Goal: Information Seeking & Learning: Learn about a topic

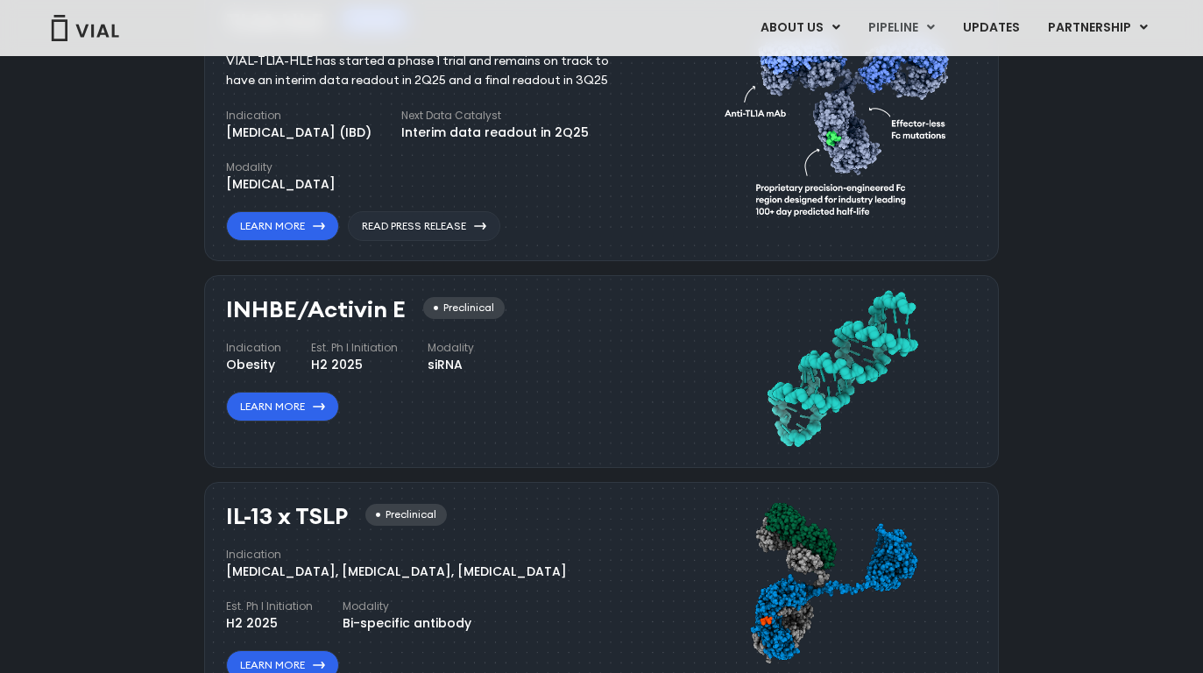
scroll to position [1034, 0]
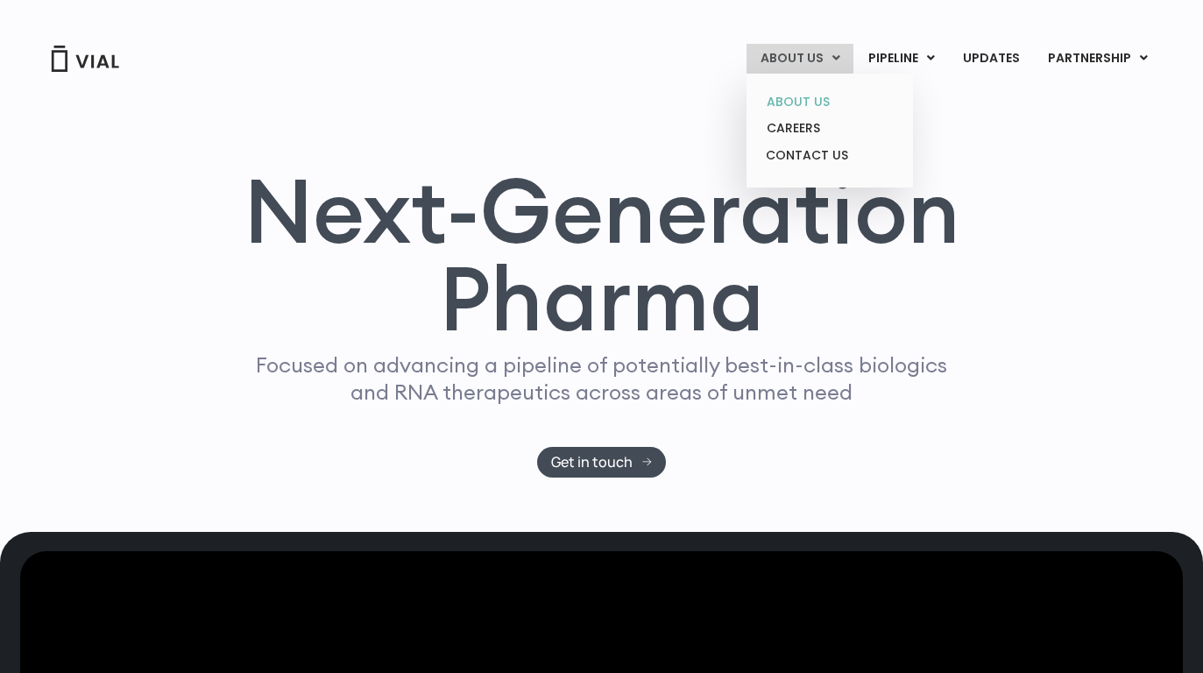
click at [819, 98] on link "ABOUT US" at bounding box center [829, 101] width 153 height 27
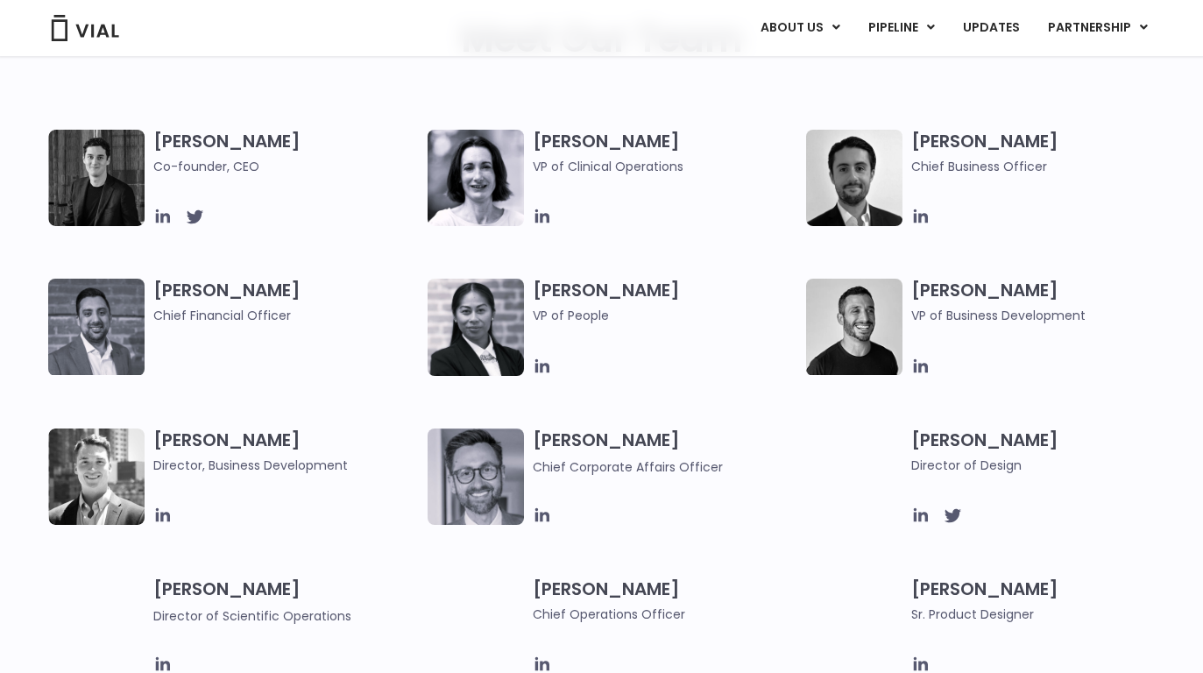
scroll to position [898, 0]
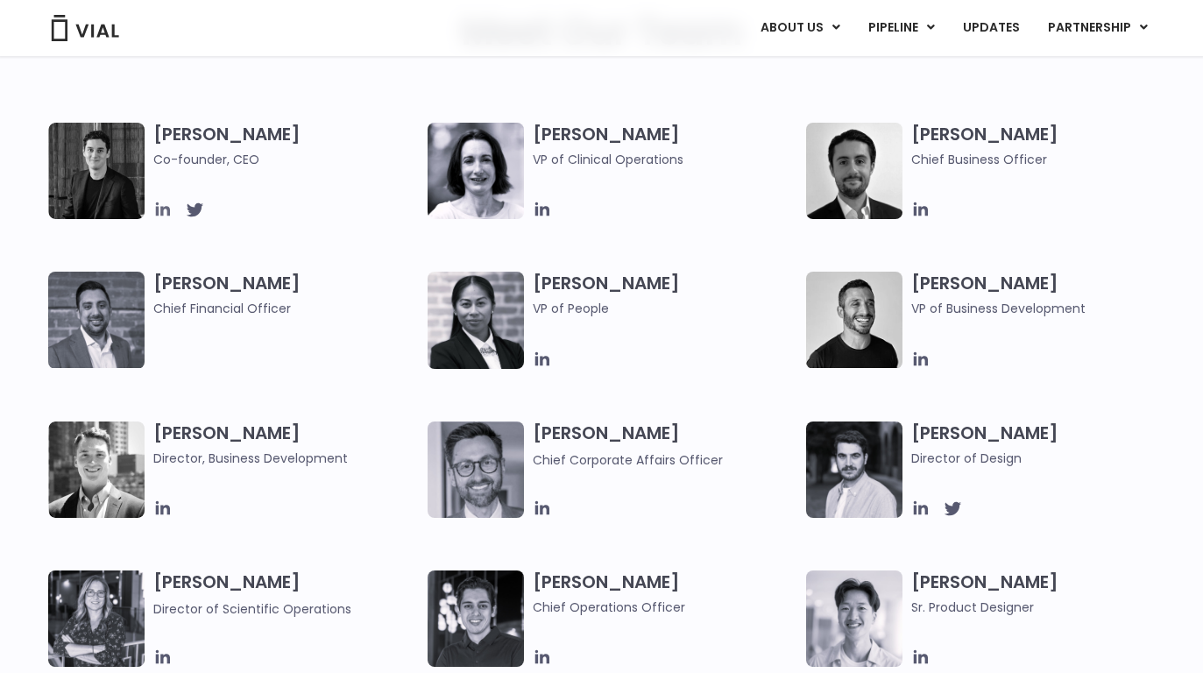
click at [160, 209] on icon at bounding box center [163, 209] width 14 height 14
